Goal: Find specific page/section: Find specific page/section

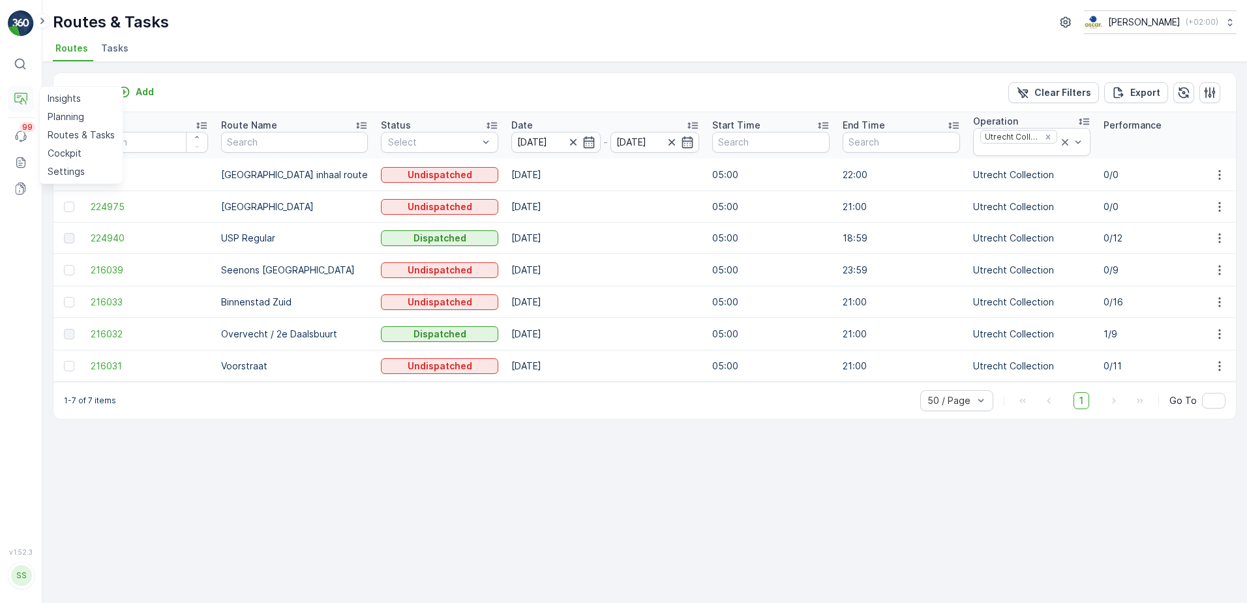
click at [27, 94] on button "Operations" at bounding box center [21, 99] width 26 height 26
click at [63, 116] on p "Planning" at bounding box center [66, 116] width 37 height 13
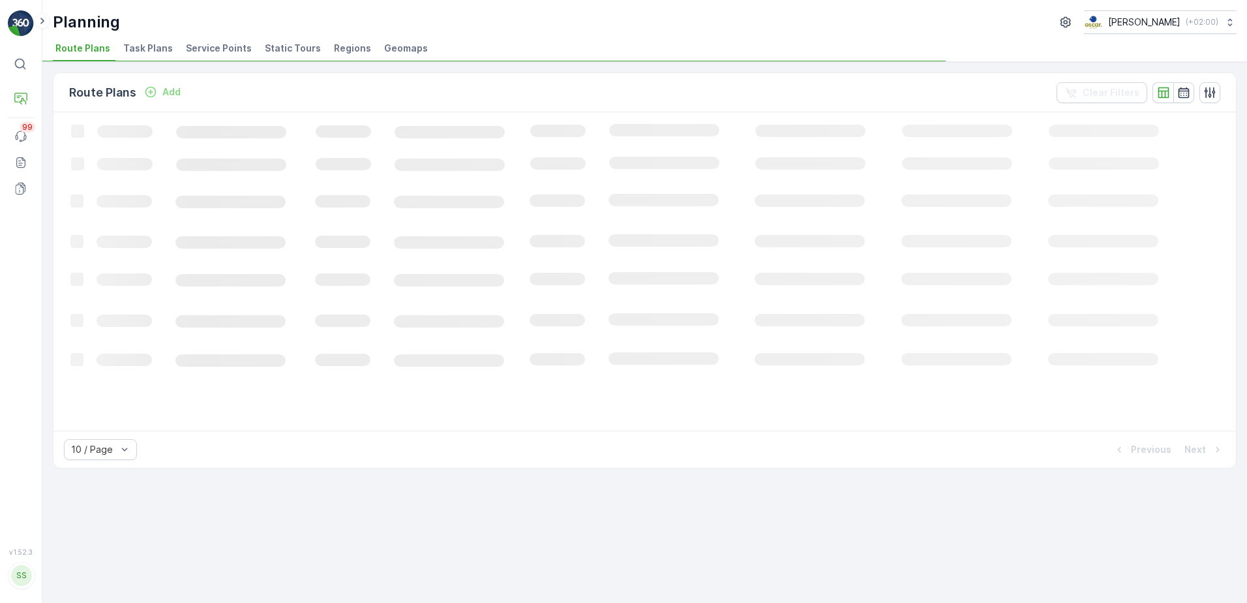
click at [234, 55] on li "Service Points" at bounding box center [220, 50] width 74 height 22
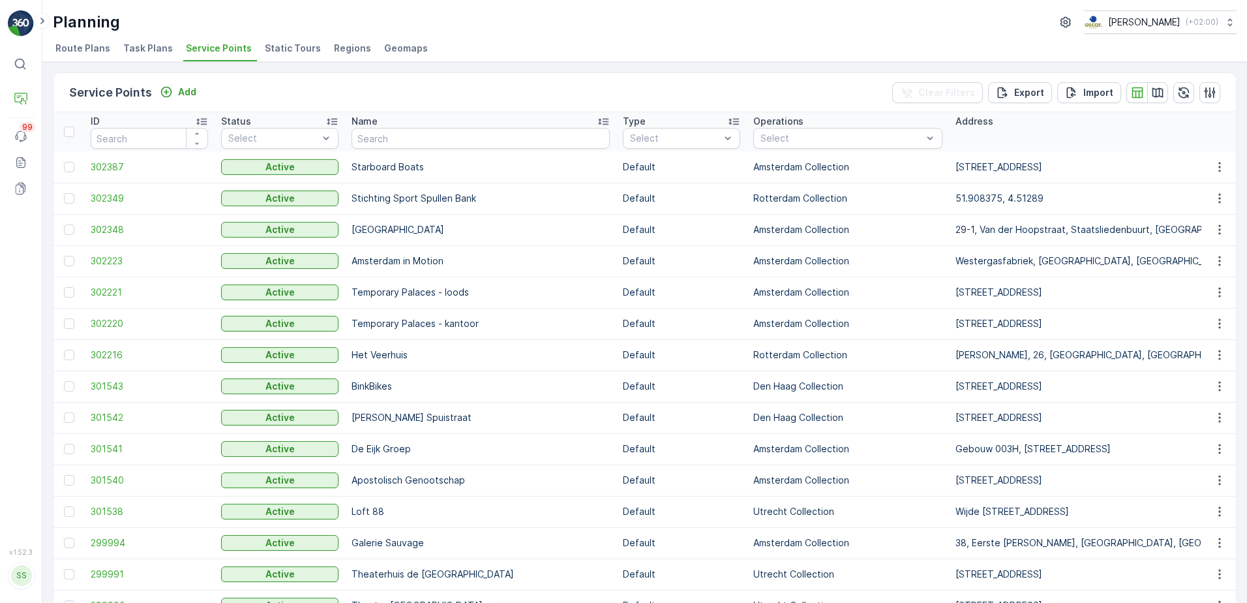
click at [381, 136] on input "text" at bounding box center [481, 138] width 258 height 21
type input "keen"
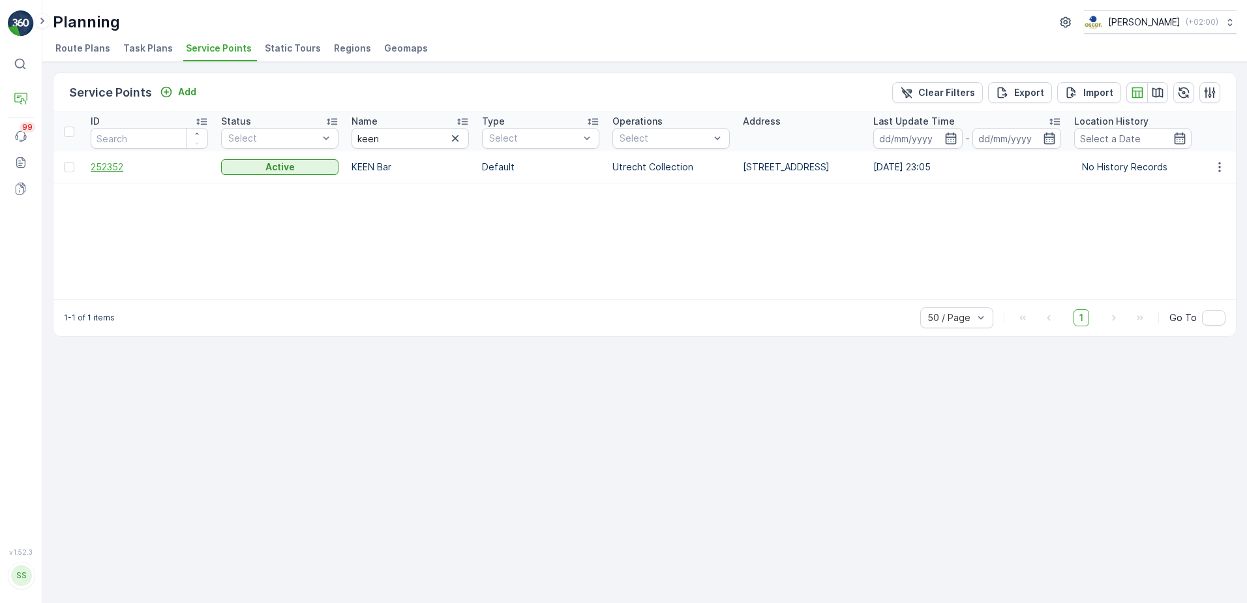
click at [99, 171] on span "252352" at bounding box center [149, 166] width 117 height 13
